Goal: Task Accomplishment & Management: Manage account settings

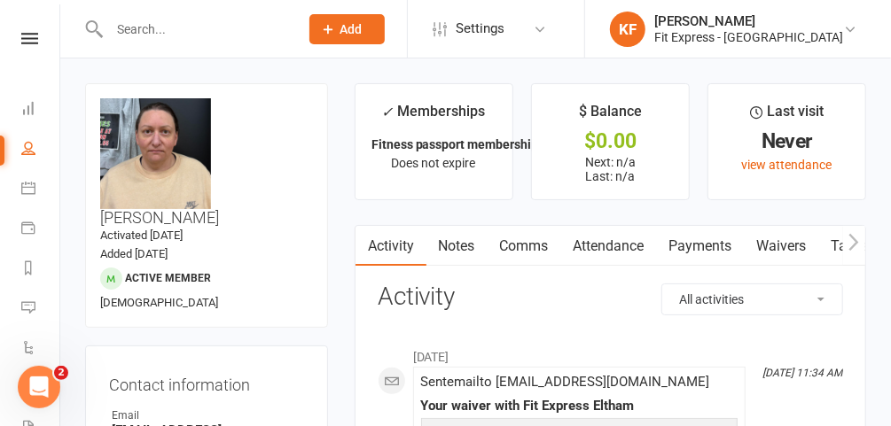
click at [21, 41] on icon at bounding box center [29, 39] width 17 height 12
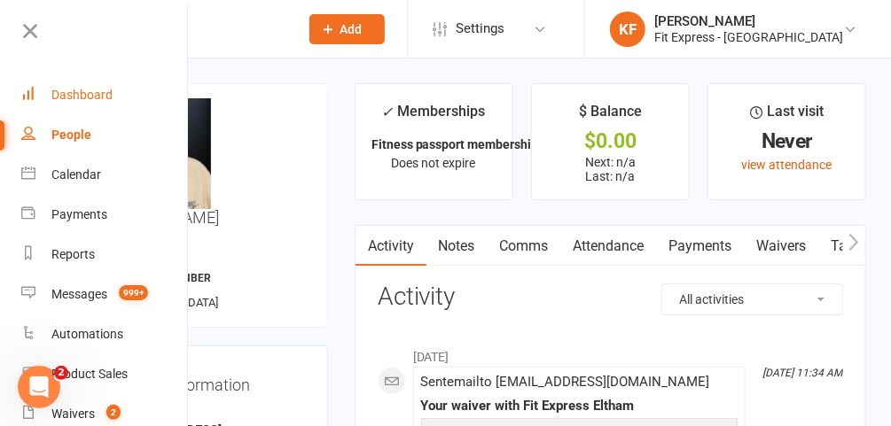
click at [106, 103] on link "Dashboard" at bounding box center [105, 95] width 168 height 40
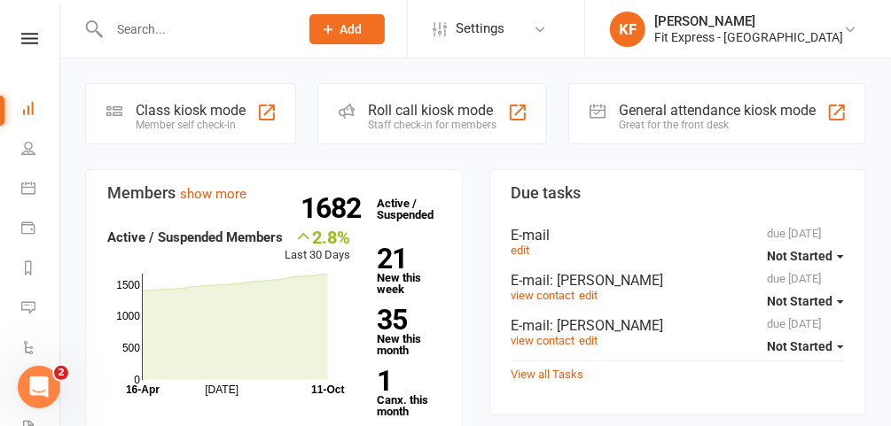
click at [21, 35] on icon at bounding box center [29, 39] width 17 height 12
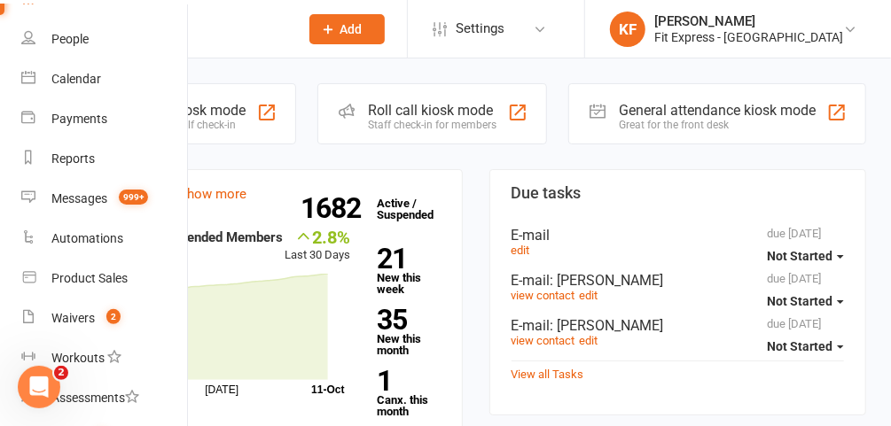
scroll to position [99, 0]
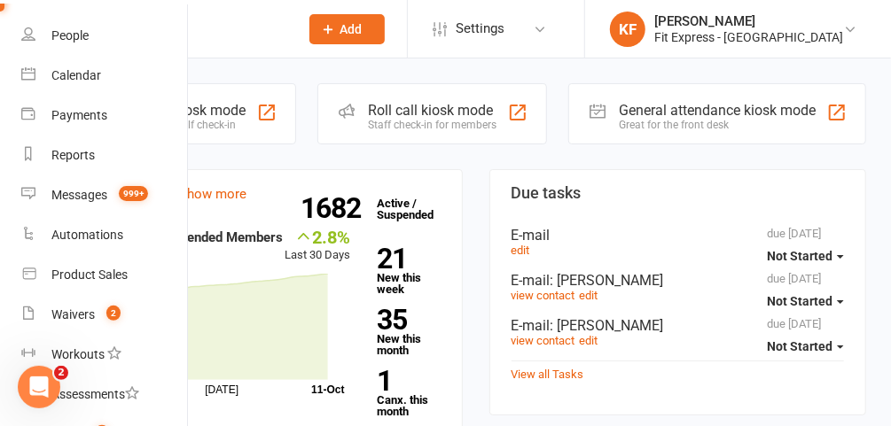
click at [843, 27] on icon at bounding box center [850, 29] width 14 height 14
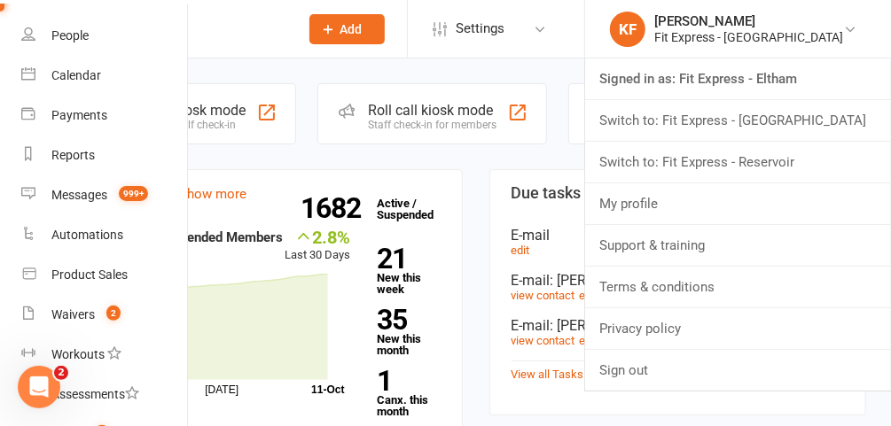
click at [769, 116] on link "Switch to: Fit Express - Heidelberg" at bounding box center [738, 120] width 306 height 41
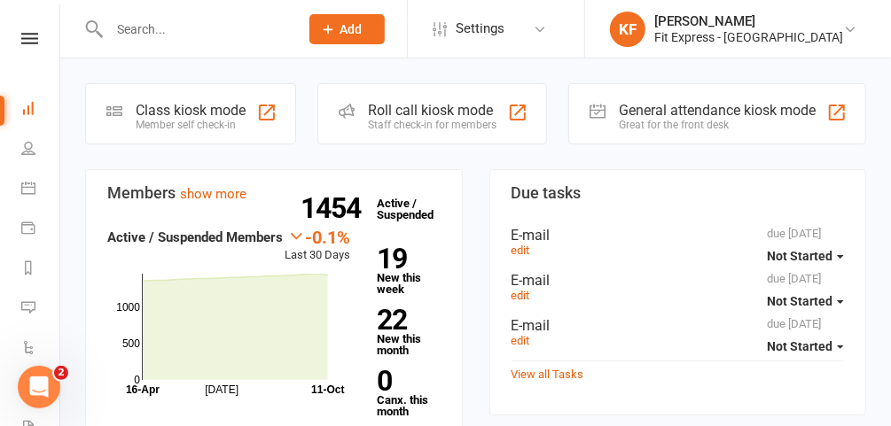
click at [22, 29] on nav "Clubworx Dashboard People Calendar Payments Reports Messages 503 Automations Pr…" at bounding box center [30, 217] width 60 height 426
click at [24, 36] on icon at bounding box center [29, 39] width 17 height 12
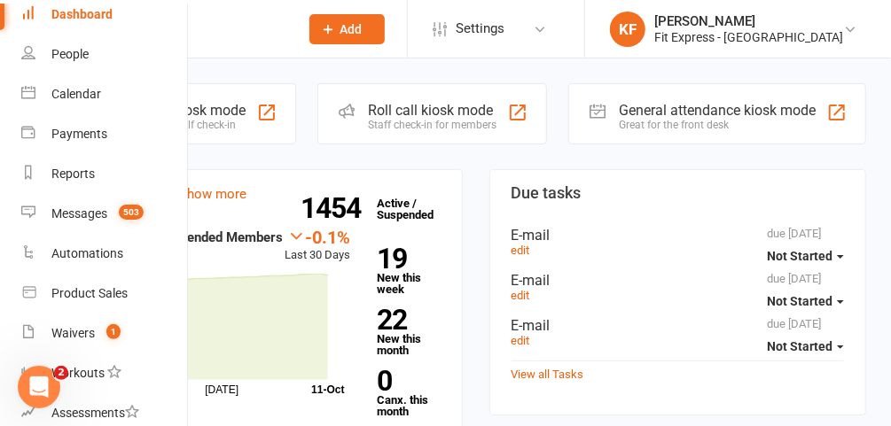
scroll to position [85, 0]
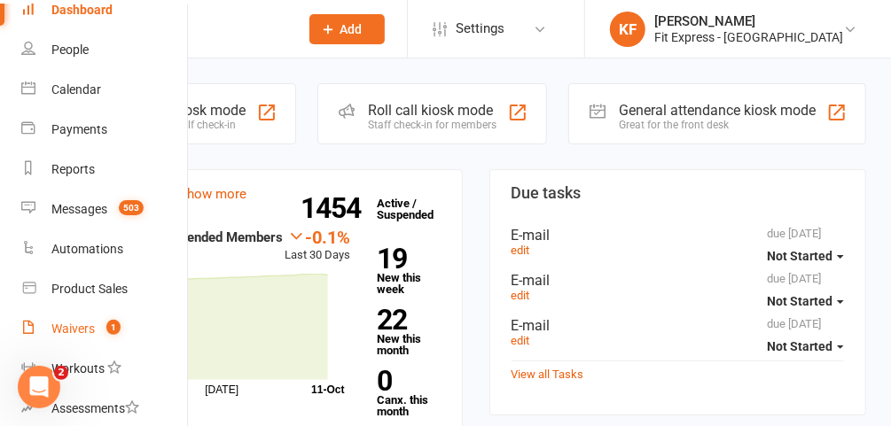
click at [82, 329] on div "Waivers" at bounding box center [72, 329] width 43 height 14
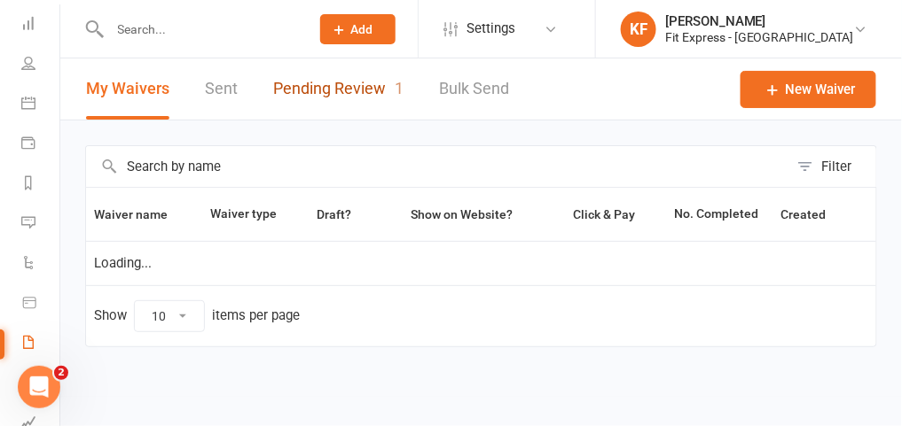
click at [364, 82] on link "Pending Review 1" at bounding box center [338, 89] width 130 height 61
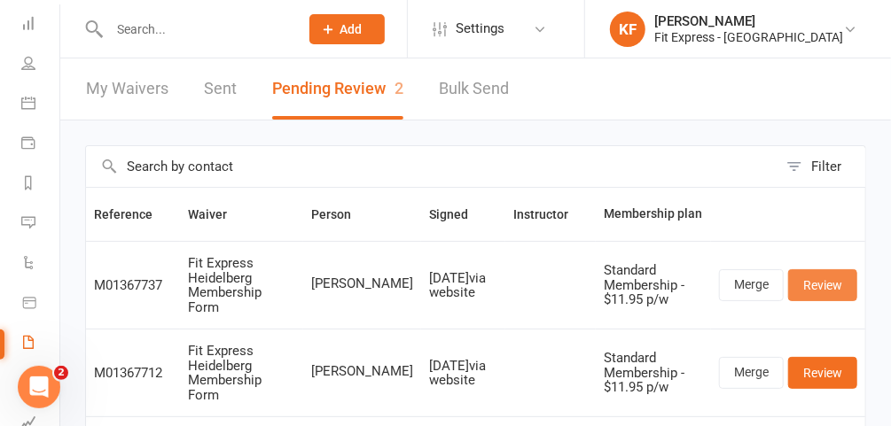
click at [817, 270] on link "Review" at bounding box center [822, 285] width 69 height 32
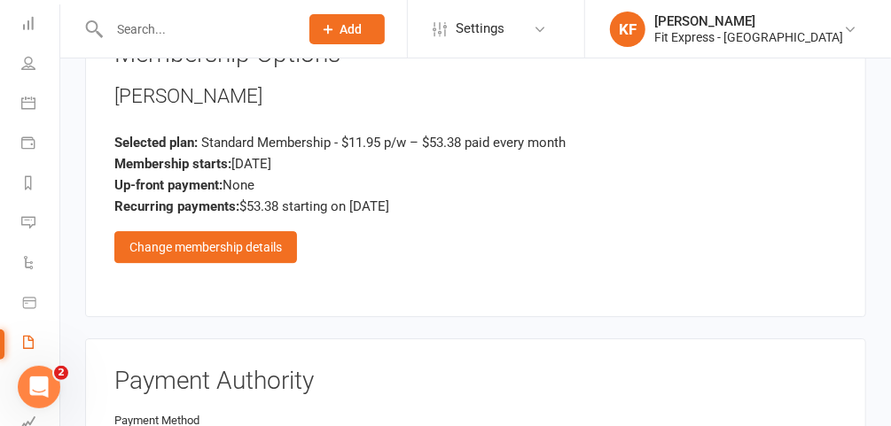
scroll to position [2151, 0]
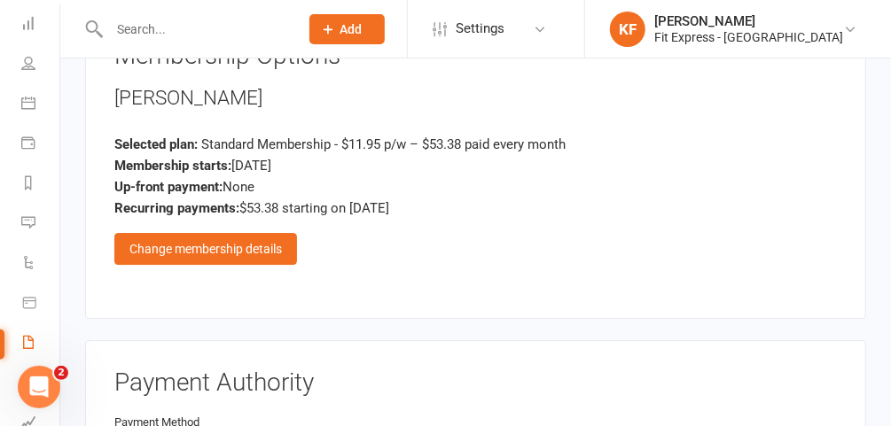
click at [264, 233] on div "Change membership details" at bounding box center [205, 249] width 183 height 32
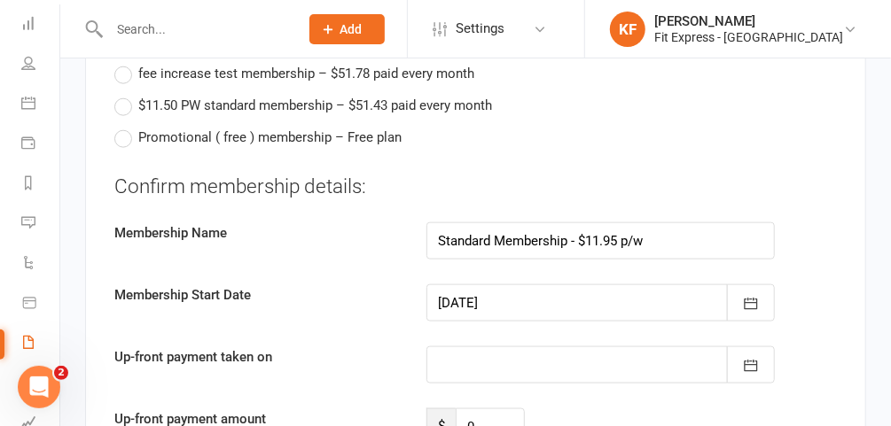
scroll to position [3453, 0]
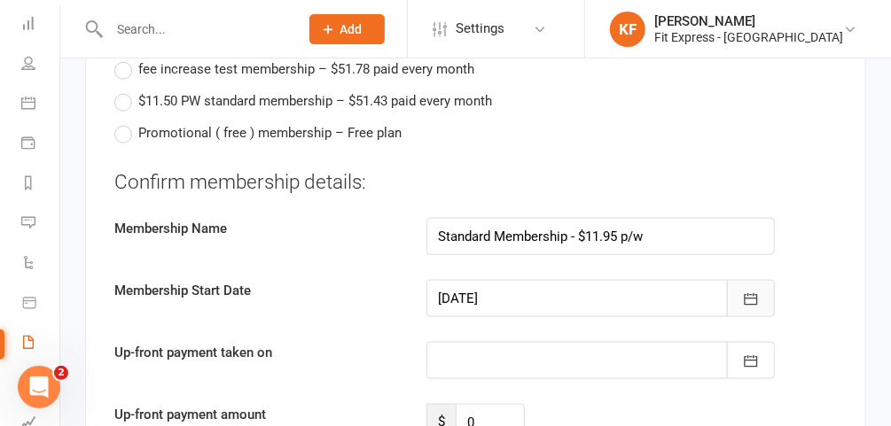
click at [760, 291] on icon "button" at bounding box center [751, 300] width 18 height 18
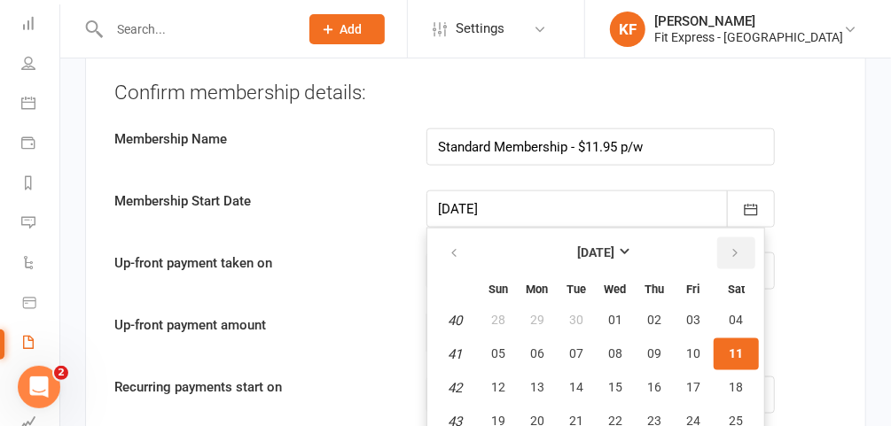
click at [738, 238] on button "button" at bounding box center [736, 254] width 38 height 32
click at [728, 305] on button "01" at bounding box center [736, 321] width 45 height 32
type input "[DATE]"
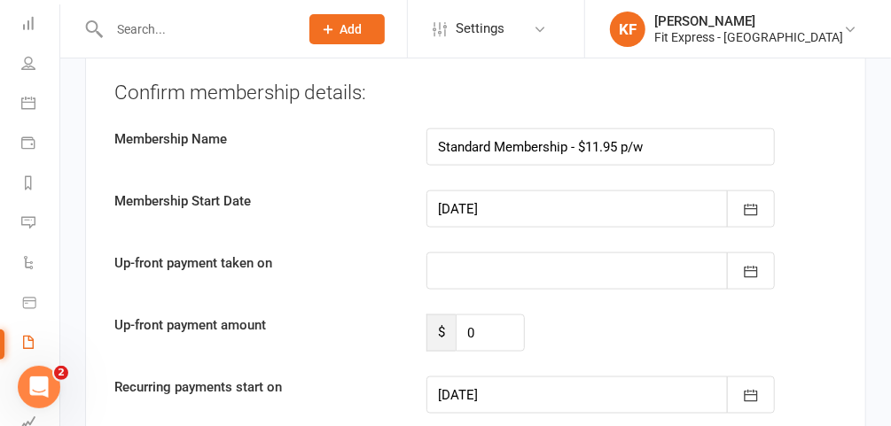
type input "[DATE]"
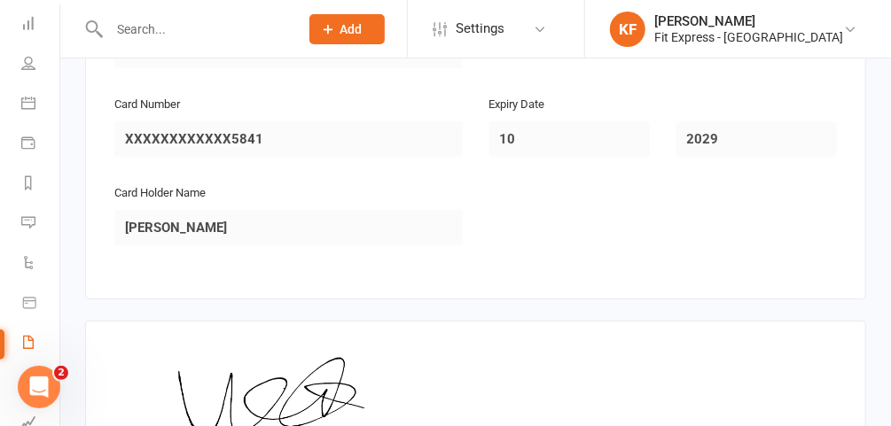
scroll to position [2646, 0]
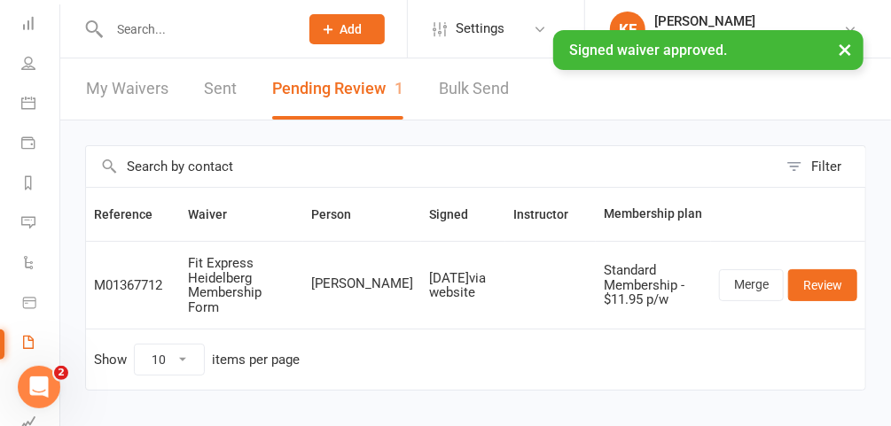
click at [203, 25] on input "text" at bounding box center [195, 29] width 183 height 25
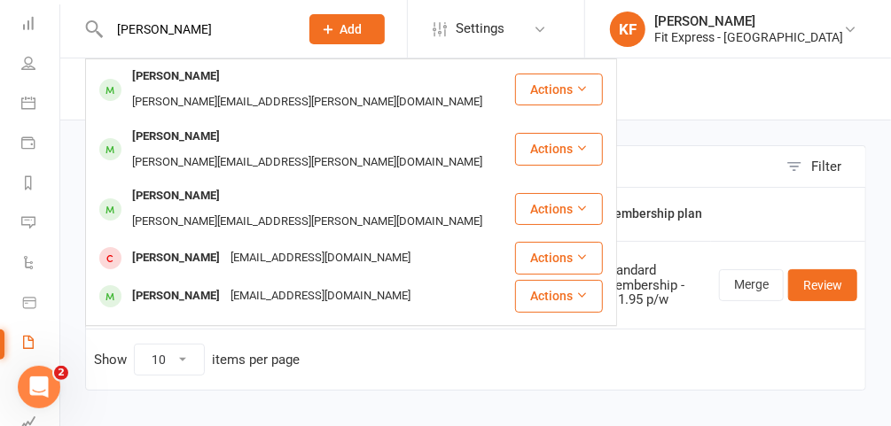
type input "[PERSON_NAME]"
click at [197, 75] on div "[PERSON_NAME]" at bounding box center [176, 77] width 98 height 26
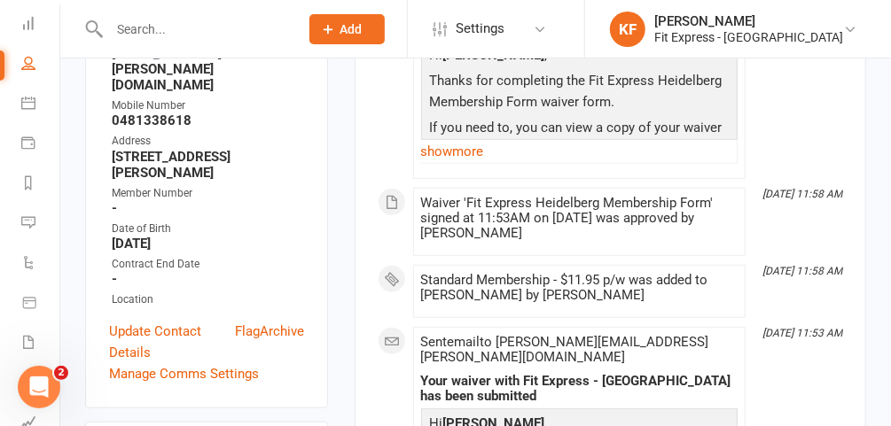
scroll to position [394, 0]
click at [139, 321] on link "Update Contact Details" at bounding box center [172, 342] width 126 height 43
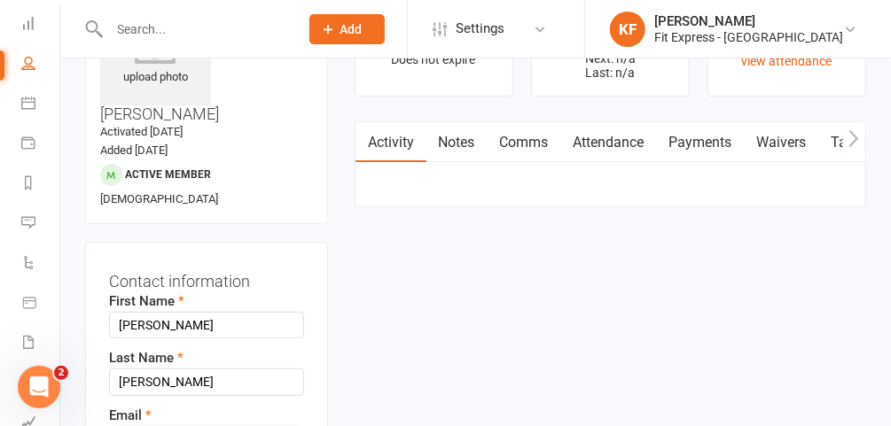
scroll to position [82, 0]
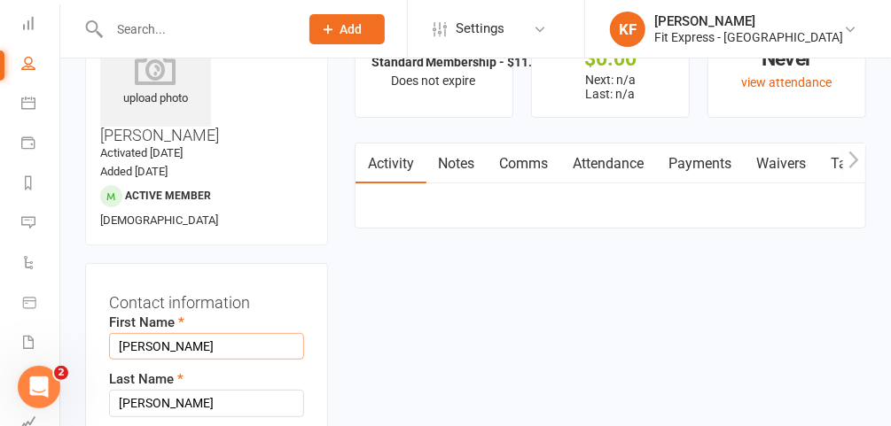
click at [129, 333] on input "[PERSON_NAME]" at bounding box center [206, 346] width 195 height 27
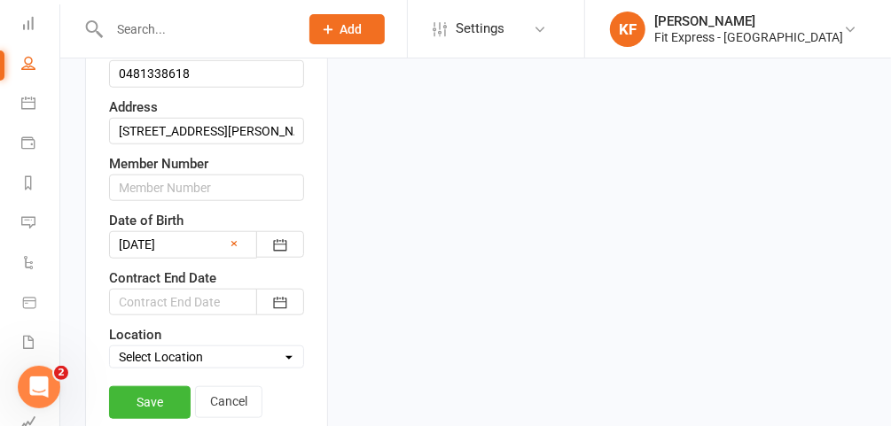
scroll to position [527, 0]
type input "[PERSON_NAME]"
click at [176, 386] on link "Save" at bounding box center [150, 402] width 82 height 32
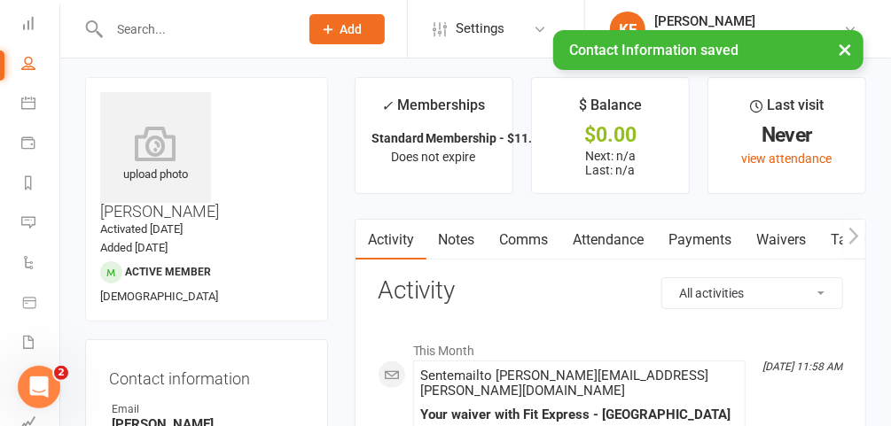
scroll to position [4, 0]
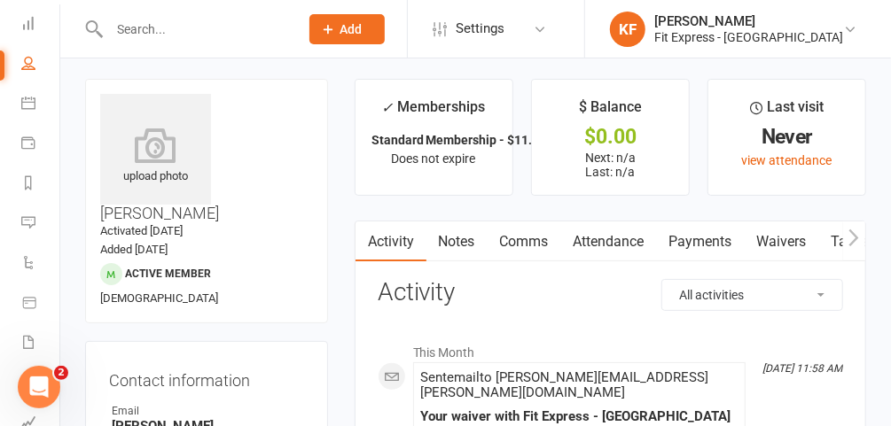
click at [137, 149] on icon at bounding box center [155, 145] width 111 height 35
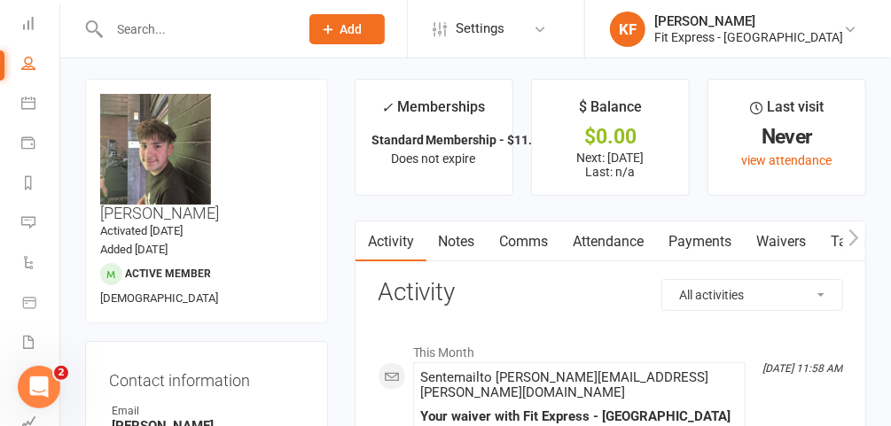
scroll to position [0, 0]
click at [23, 31] on nav "Clubworx Dashboard People Calendar Payments Reports Messages 503 Automations Pr…" at bounding box center [30, 217] width 60 height 426
click at [24, 39] on icon at bounding box center [29, 39] width 17 height 12
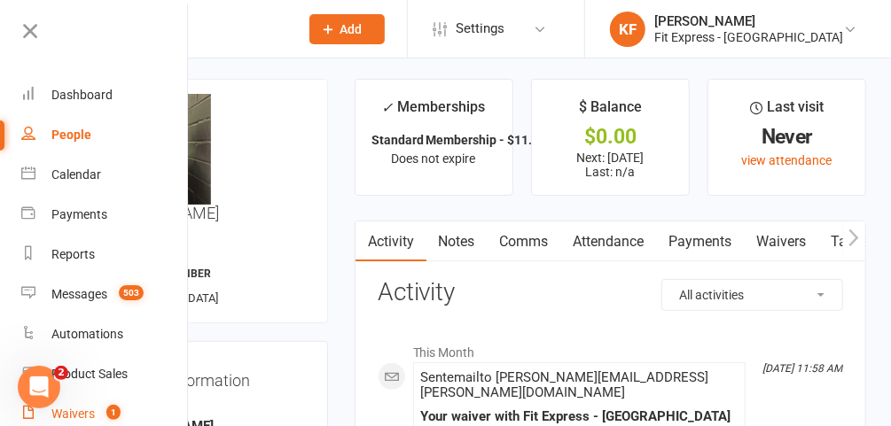
click at [94, 414] on div "Waivers" at bounding box center [72, 414] width 43 height 14
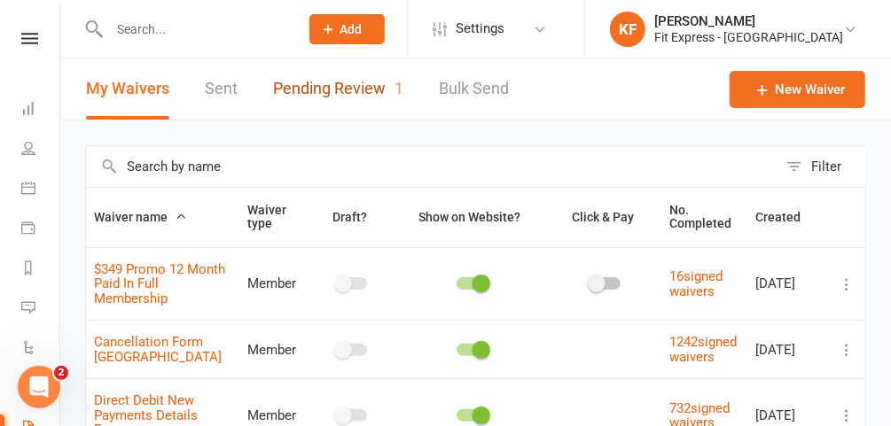
click at [316, 87] on link "Pending Review 1" at bounding box center [338, 89] width 130 height 61
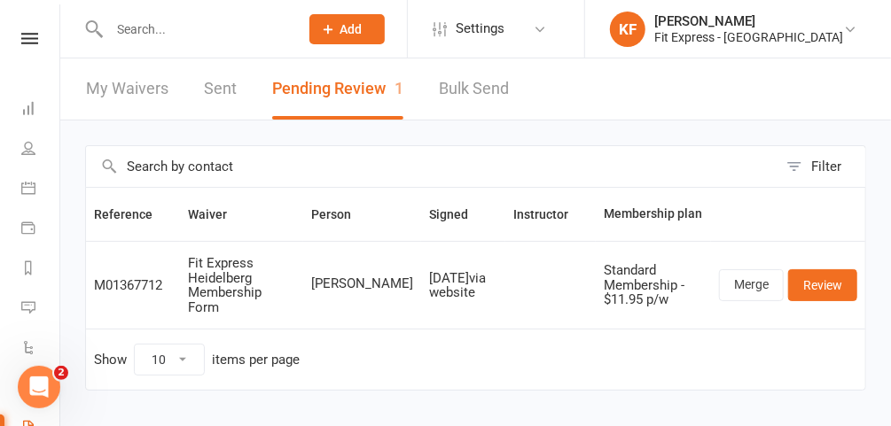
scroll to position [21, 0]
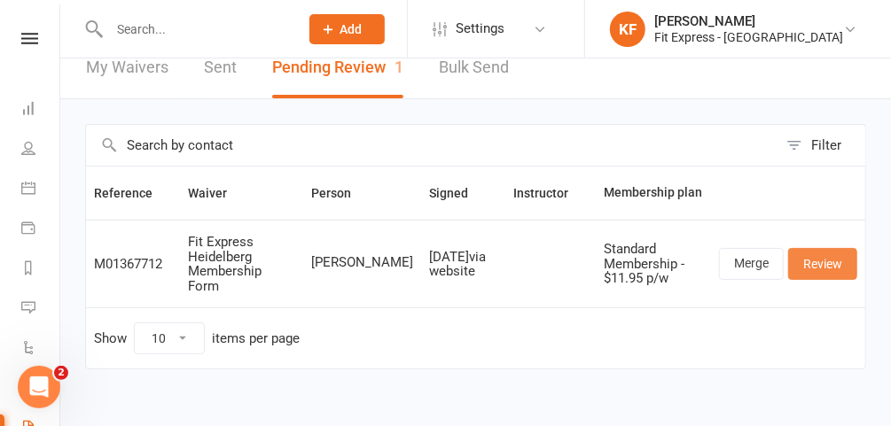
click at [825, 253] on link "Review" at bounding box center [822, 264] width 69 height 32
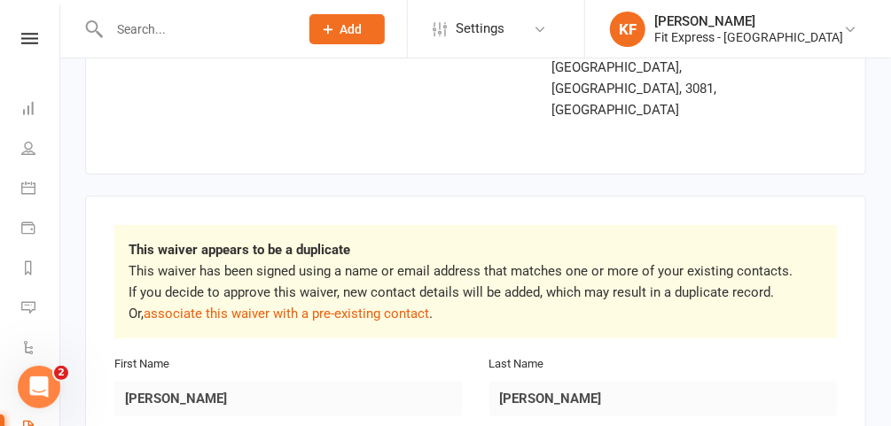
scroll to position [191, 0]
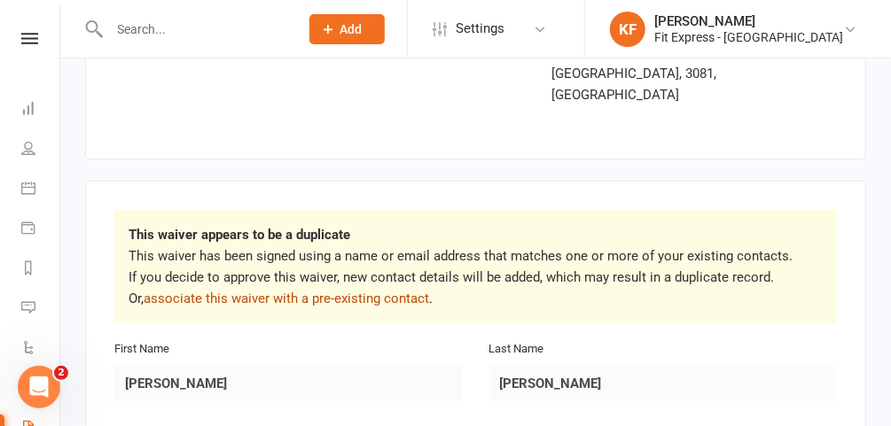
click at [371, 291] on link "associate this waiver with a pre-existing contact" at bounding box center [286, 299] width 285 height 16
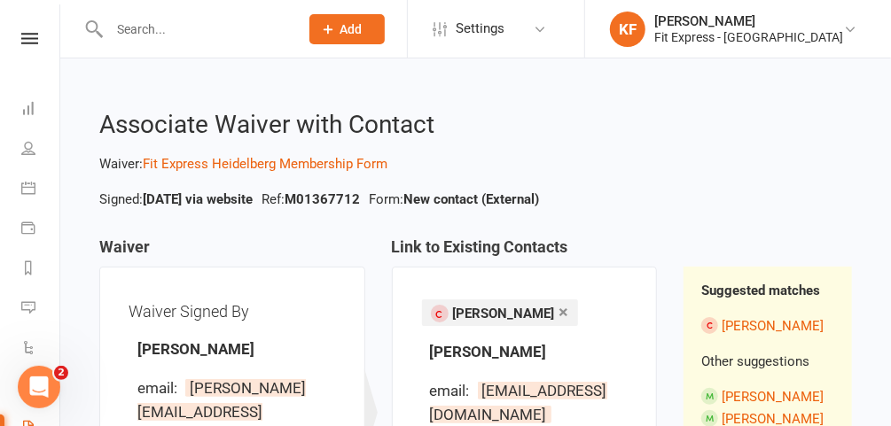
scroll to position [291, 0]
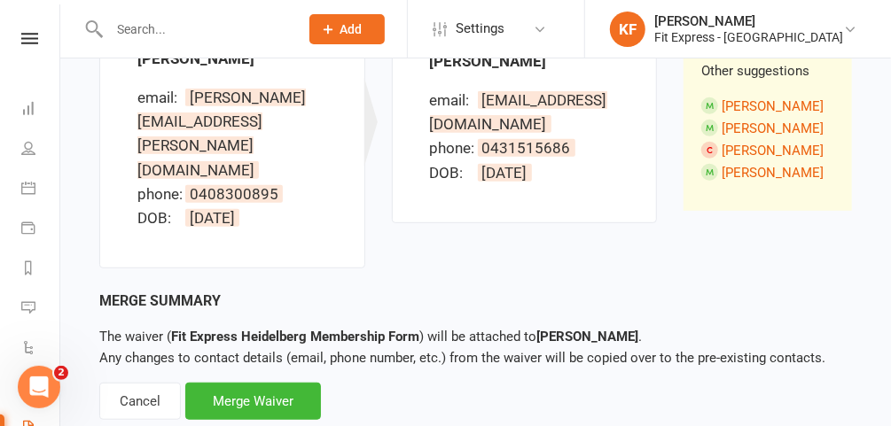
click at [133, 383] on div "Cancel" at bounding box center [140, 401] width 82 height 37
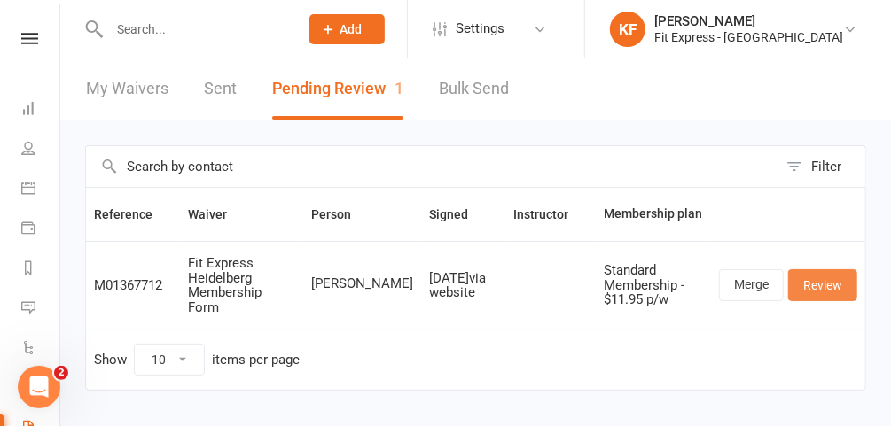
click at [846, 272] on link "Review" at bounding box center [822, 285] width 69 height 32
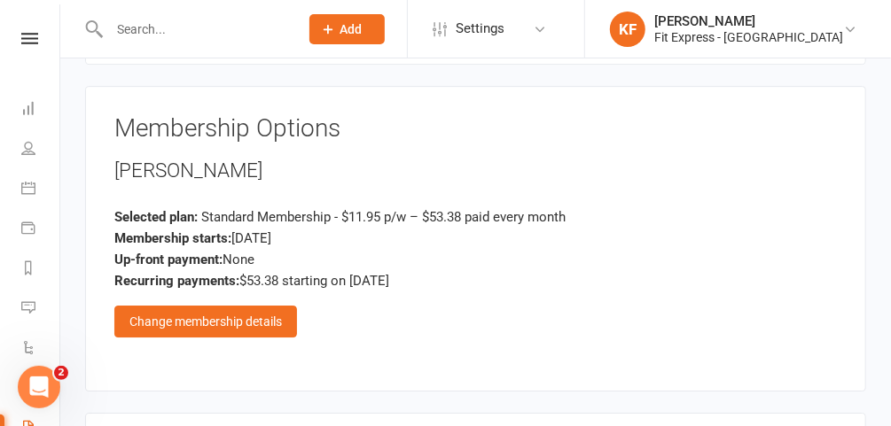
scroll to position [2198, 0]
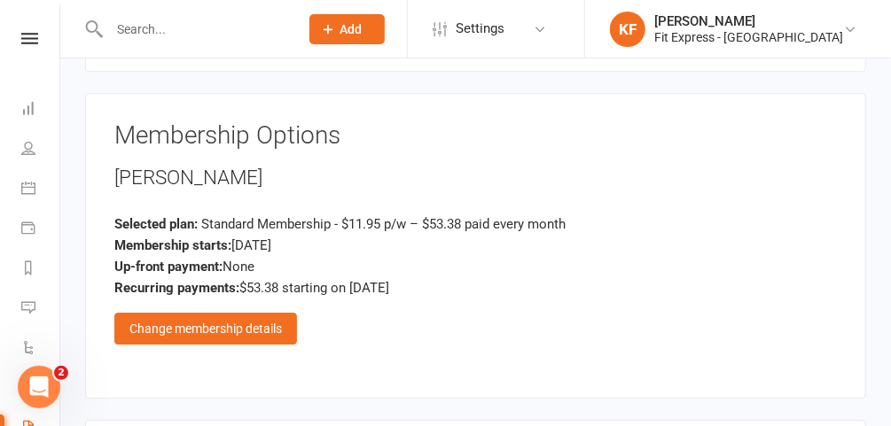
click at [208, 313] on div "Change membership details" at bounding box center [205, 329] width 183 height 32
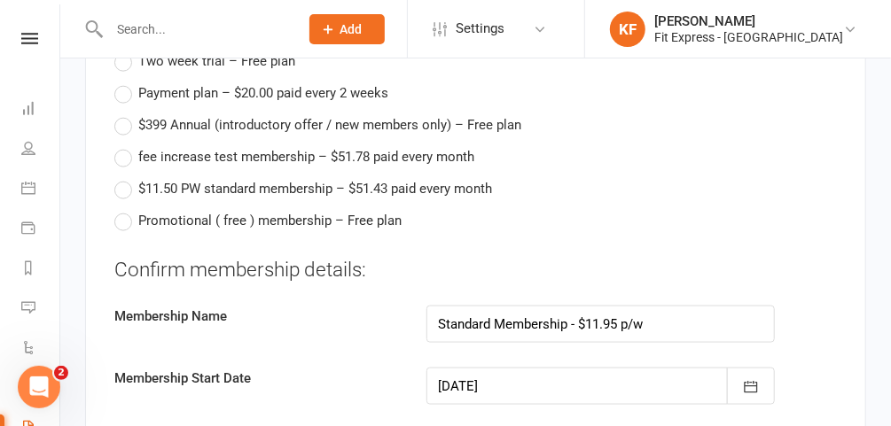
scroll to position [3496, 0]
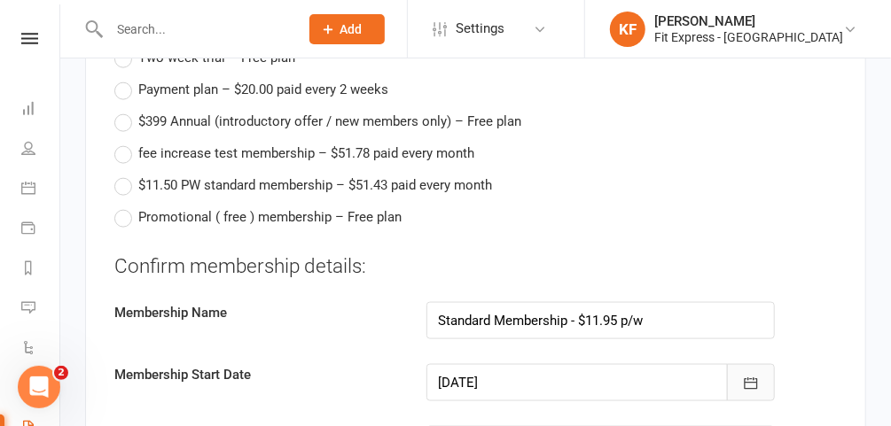
click at [764, 364] on button "button" at bounding box center [751, 382] width 48 height 37
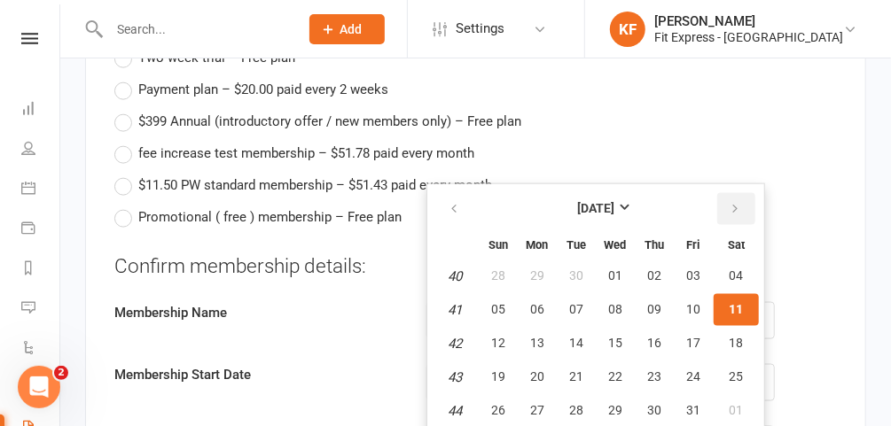
click at [738, 193] on button "button" at bounding box center [736, 209] width 38 height 32
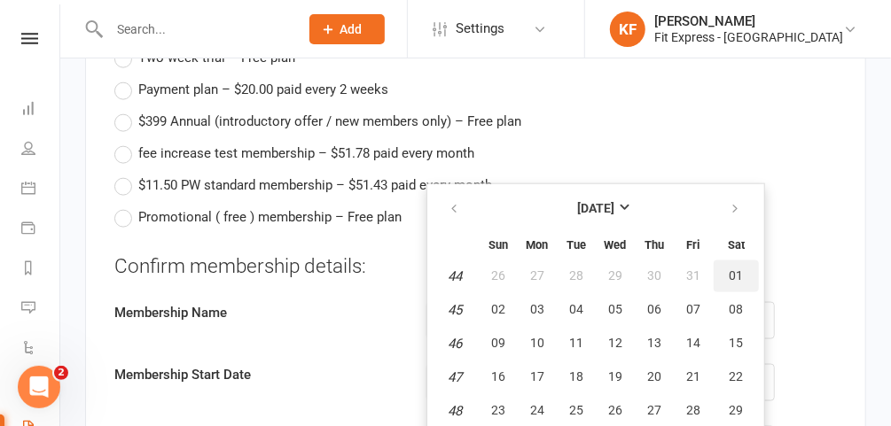
click at [730, 269] on span "01" at bounding box center [737, 276] width 14 height 14
type input "[DATE]"
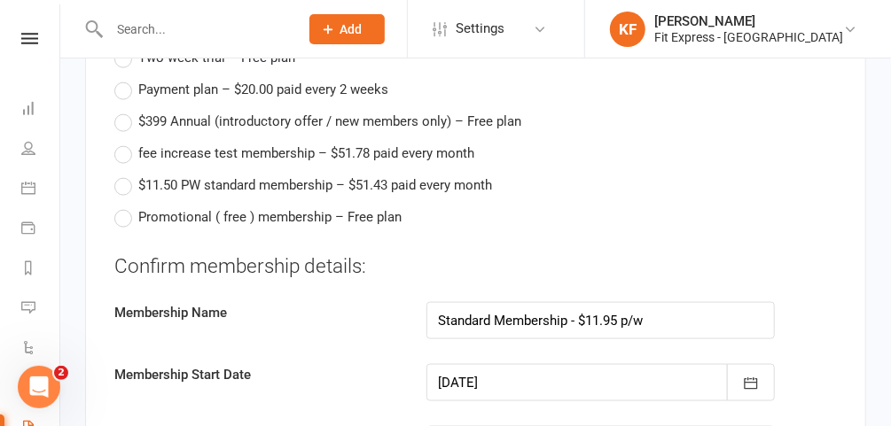
type input "[DATE]"
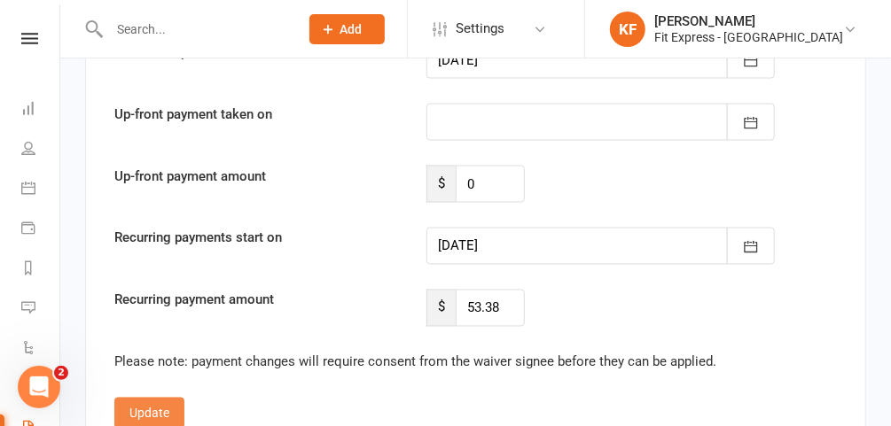
click at [171, 398] on button "Update" at bounding box center [149, 414] width 70 height 32
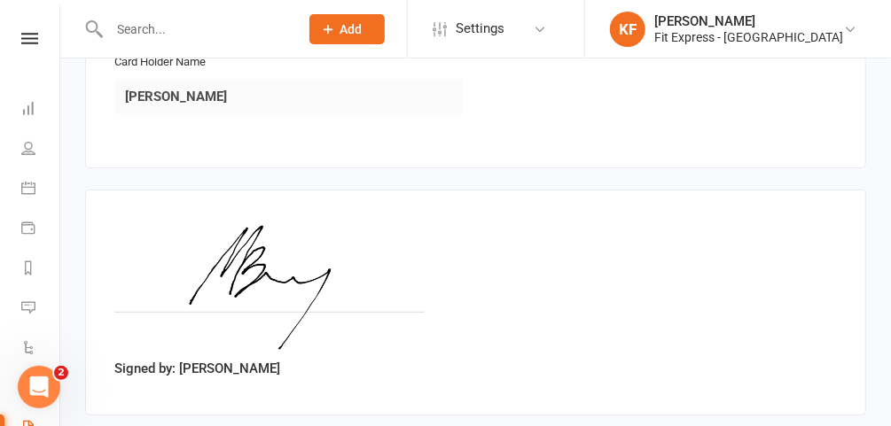
scroll to position [2832, 0]
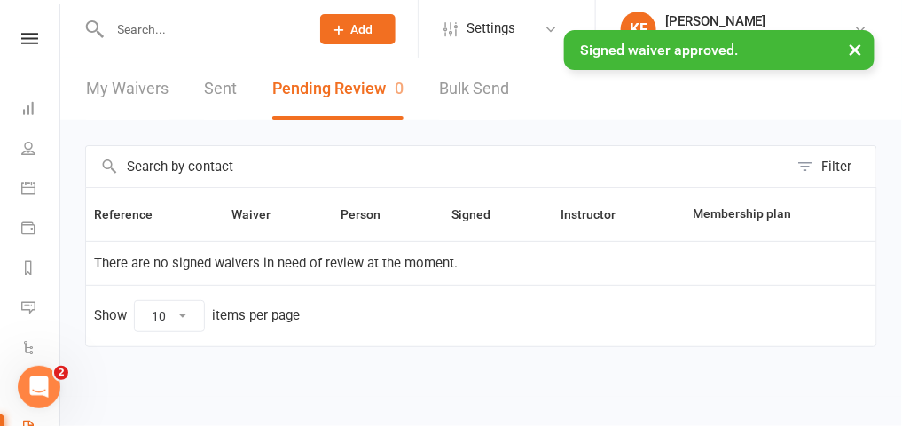
click at [234, 27] on input "text" at bounding box center [201, 29] width 192 height 25
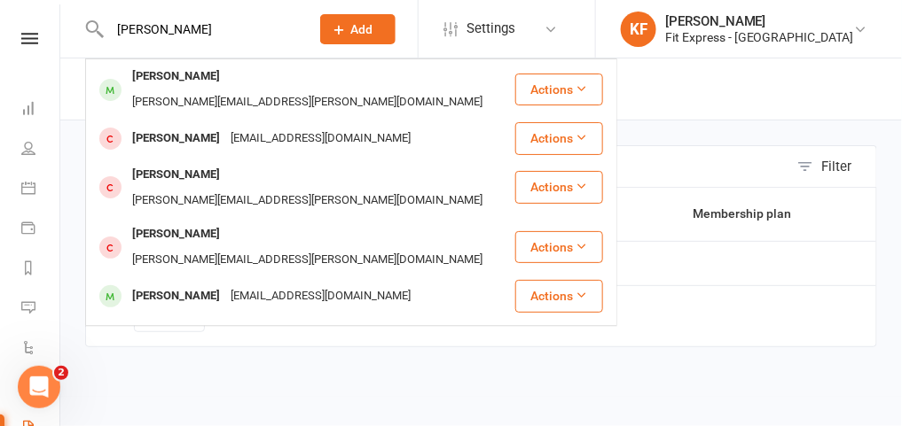
type input "[PERSON_NAME]"
click at [214, 90] on div "[PERSON_NAME][EMAIL_ADDRESS][PERSON_NAME][DOMAIN_NAME]" at bounding box center [307, 103] width 361 height 26
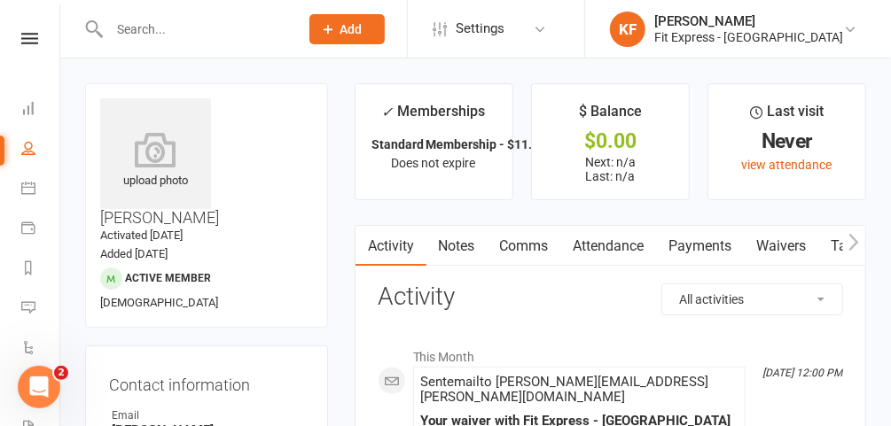
click at [153, 94] on div "upload photo [PERSON_NAME] Activated [DATE] Added [DATE] Active member [DEMOGRA…" at bounding box center [206, 205] width 243 height 245
click at [161, 135] on icon at bounding box center [155, 149] width 111 height 35
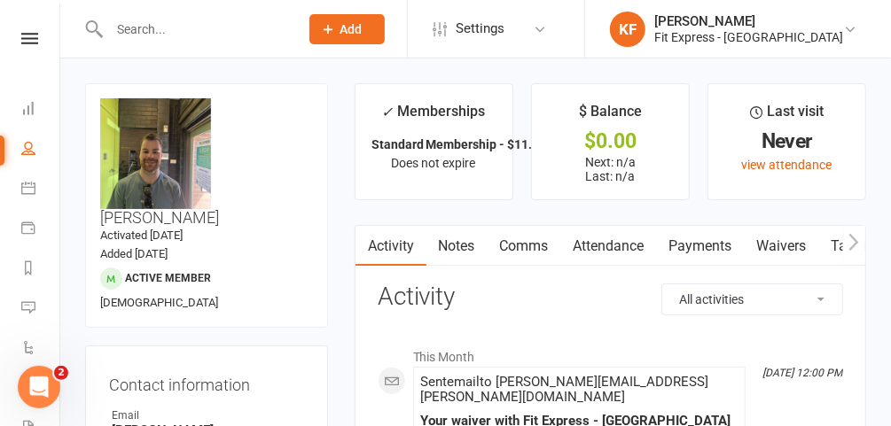
click at [34, 43] on link at bounding box center [29, 39] width 63 height 12
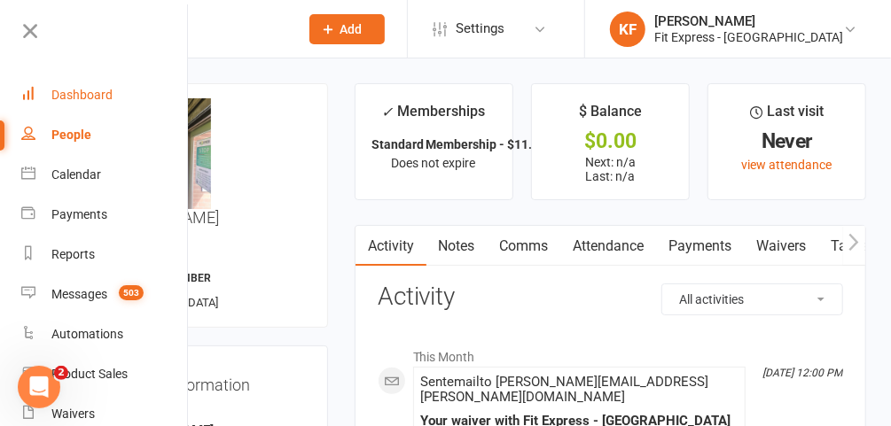
click at [82, 95] on div "Dashboard" at bounding box center [81, 95] width 61 height 14
